Goal: Browse casually

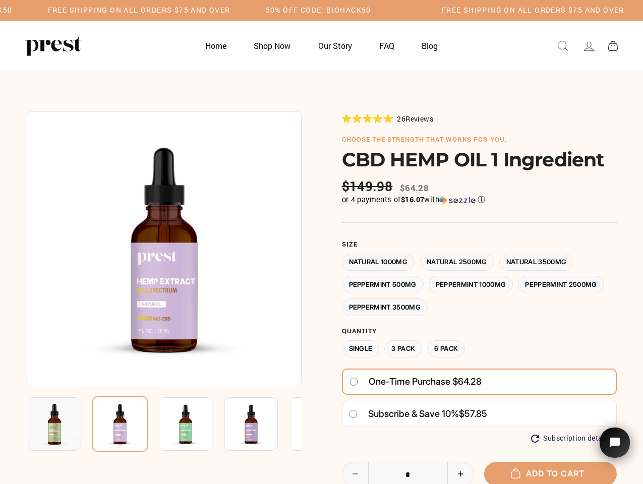
click at [321, 242] on div at bounding box center [322, 368] width 590 height 512
click at [283, 10] on h5 "50% OFF CODE: BIOHACK50" at bounding box center [230, 10] width 105 height 9
click at [164, 249] on img at bounding box center [164, 249] width 275 height 275
click at [164, 424] on img at bounding box center [185, 424] width 53 height 53
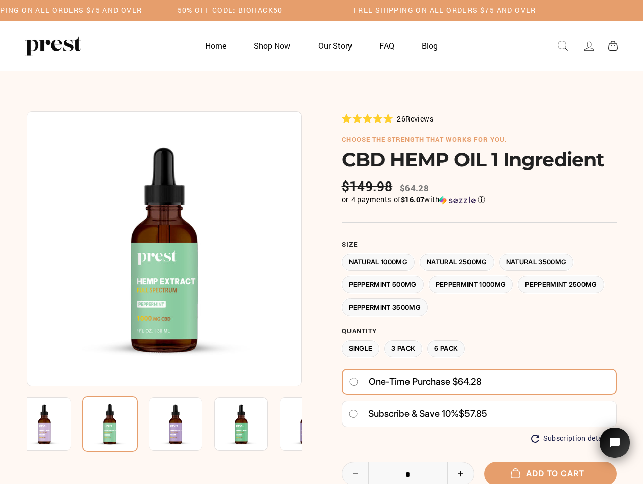
click at [54, 424] on img at bounding box center [44, 424] width 53 height 53
click at [120, 424] on img at bounding box center [110, 425] width 56 height 56
click at [186, 424] on img at bounding box center [175, 424] width 53 height 53
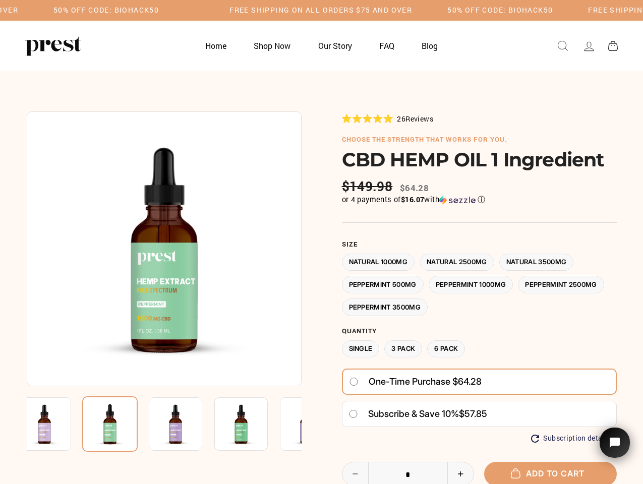
click at [186, 424] on img at bounding box center [175, 424] width 53 height 53
